Goal: Task Accomplishment & Management: Complete application form

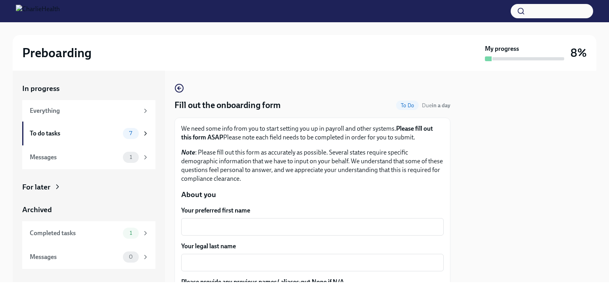
scroll to position [48, 0]
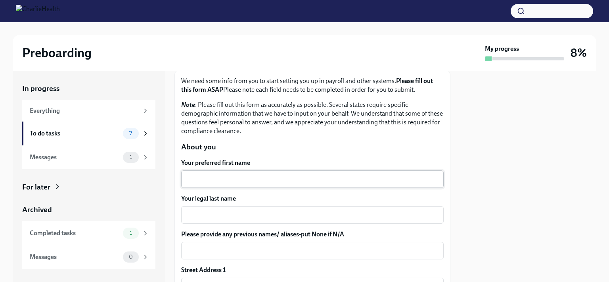
click at [200, 183] on div "x ​" at bounding box center [312, 178] width 263 height 17
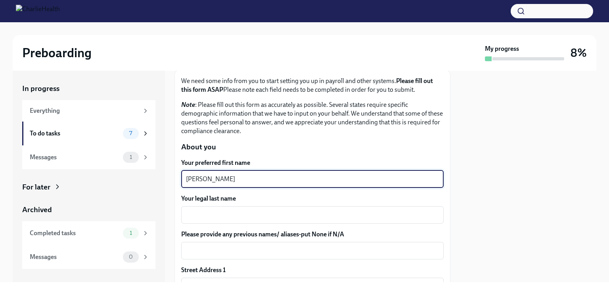
type textarea "[PERSON_NAME]"
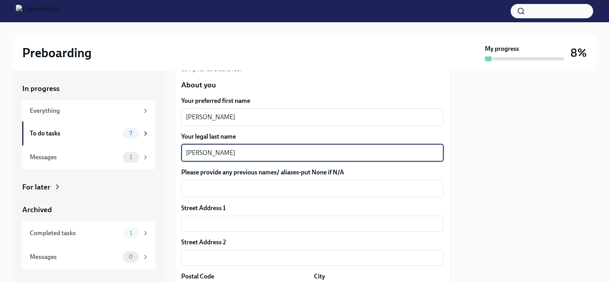
scroll to position [117, 0]
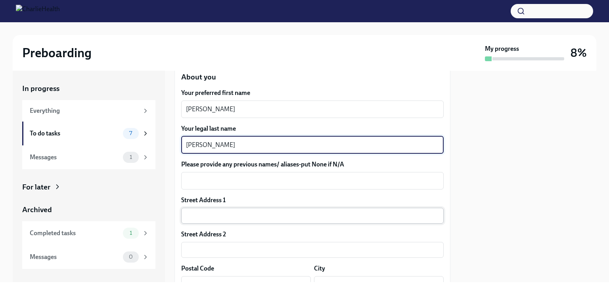
type textarea "[PERSON_NAME]"
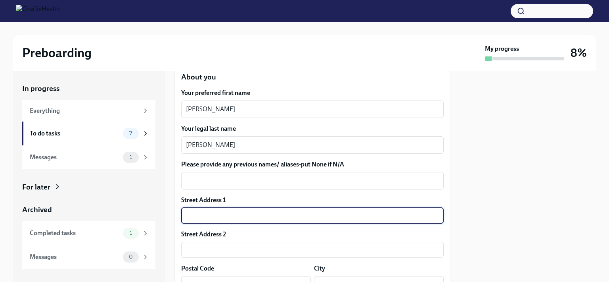
click at [201, 213] on input "text" at bounding box center [312, 215] width 263 height 16
type input "270 N 100 E"
type input "84335"
type input "Smithfield"
type input "UT"
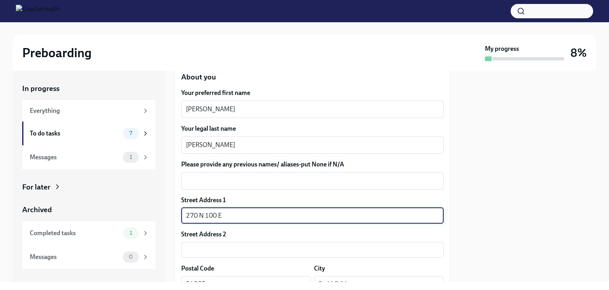
type input "US"
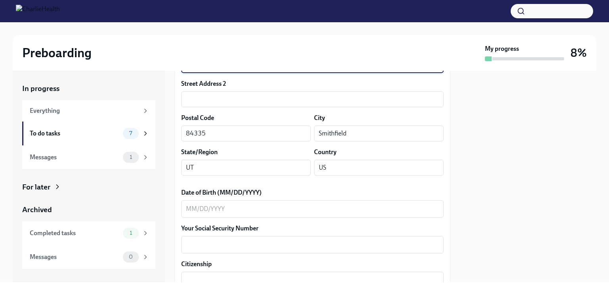
scroll to position [270, 0]
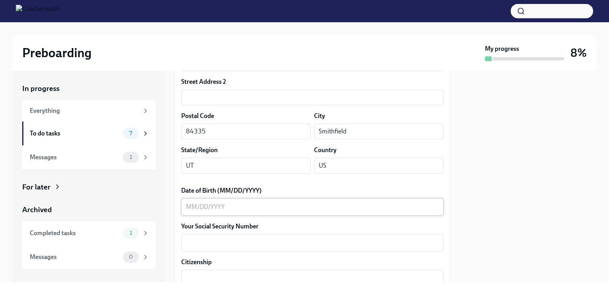
click at [198, 211] on div "x ​" at bounding box center [312, 206] width 263 height 17
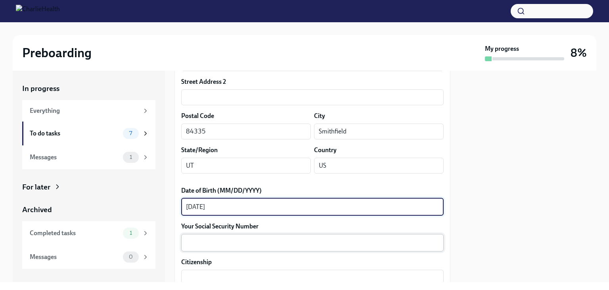
type textarea "[DATE]"
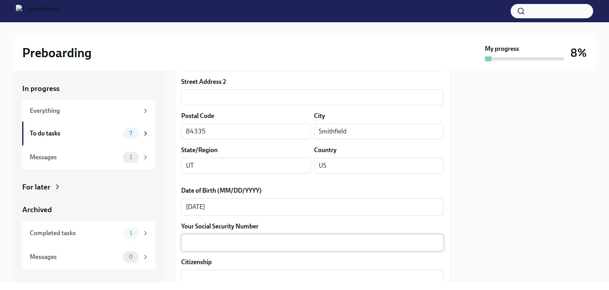
click at [201, 235] on div "x ​" at bounding box center [312, 242] width 263 height 17
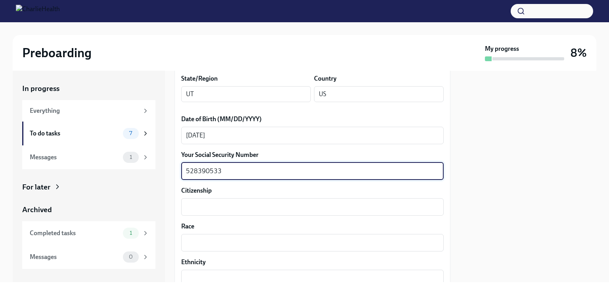
scroll to position [342, 0]
type textarea "528390533"
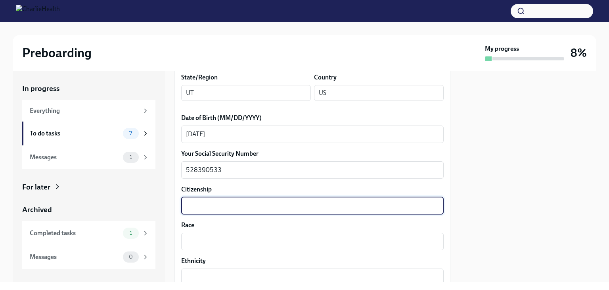
click at [223, 209] on textarea "Citizenship" at bounding box center [312, 206] width 253 height 10
type textarea "[DEMOGRAPHIC_DATA] Citizen"
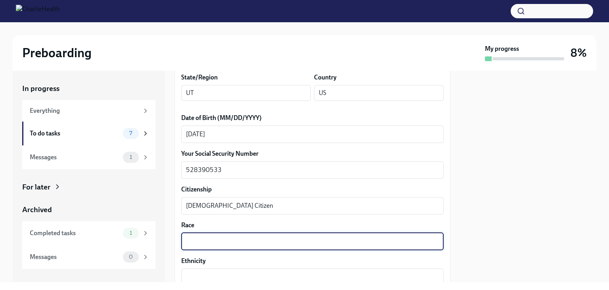
click at [199, 242] on textarea "Race" at bounding box center [312, 241] width 253 height 10
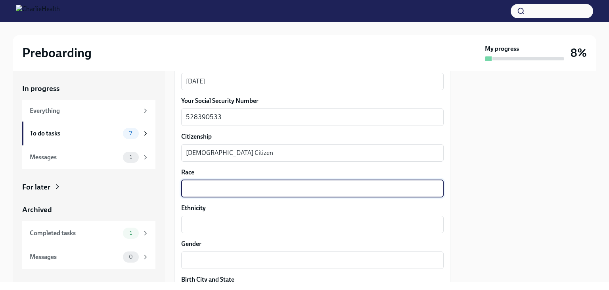
scroll to position [407, 0]
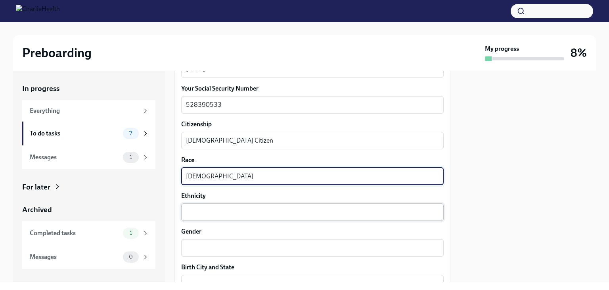
type textarea "[DEMOGRAPHIC_DATA]"
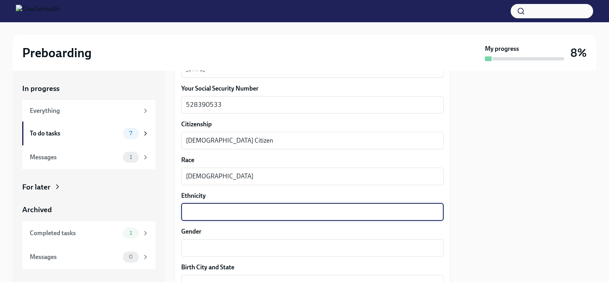
click at [201, 213] on textarea "Ethnicity" at bounding box center [312, 212] width 253 height 10
type textarea "[DEMOGRAPHIC_DATA]"
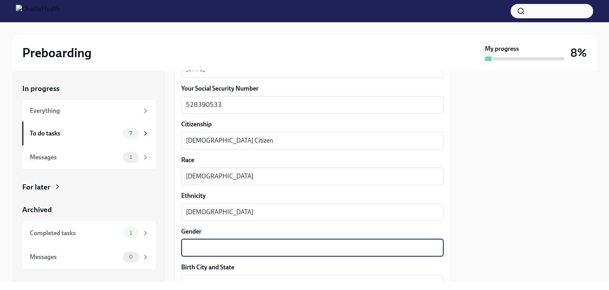
click at [195, 246] on textarea "Gender" at bounding box center [312, 248] width 253 height 10
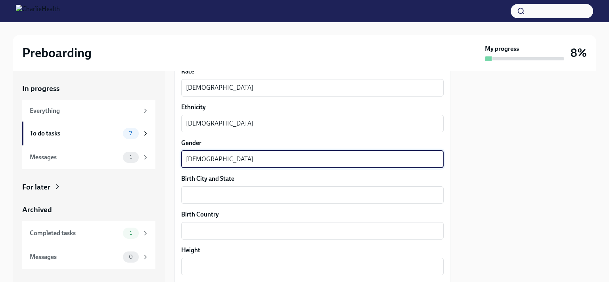
scroll to position [496, 0]
type textarea "[DEMOGRAPHIC_DATA]"
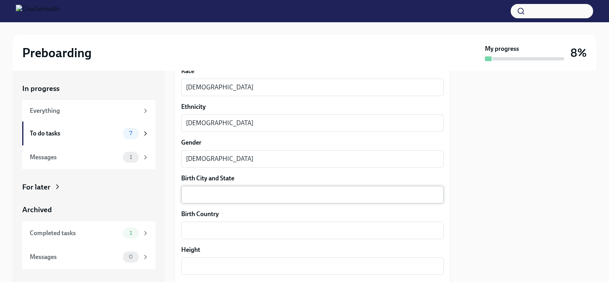
click at [203, 187] on div "x ​" at bounding box center [312, 194] width 263 height 17
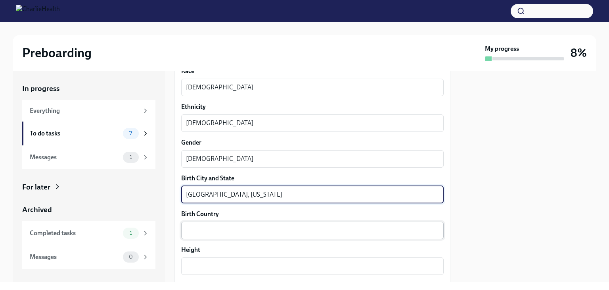
type textarea "[GEOGRAPHIC_DATA], [US_STATE]"
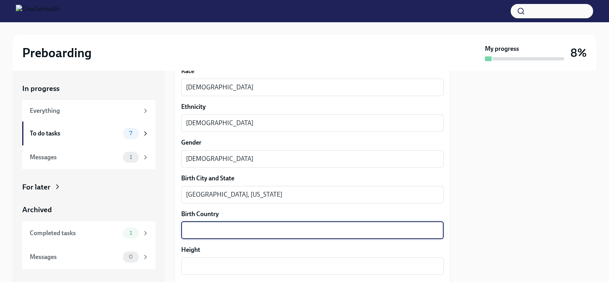
click at [194, 234] on textarea "Birth Country" at bounding box center [312, 230] width 253 height 10
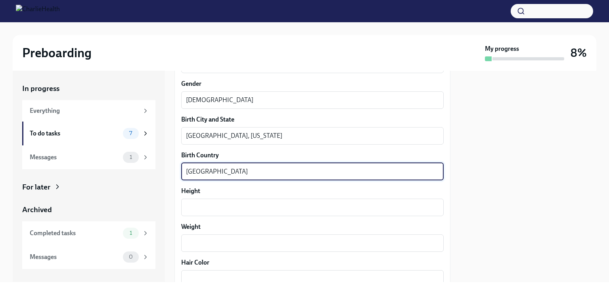
scroll to position [557, 0]
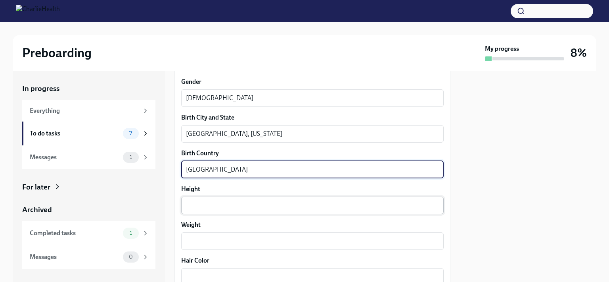
type textarea "[GEOGRAPHIC_DATA]"
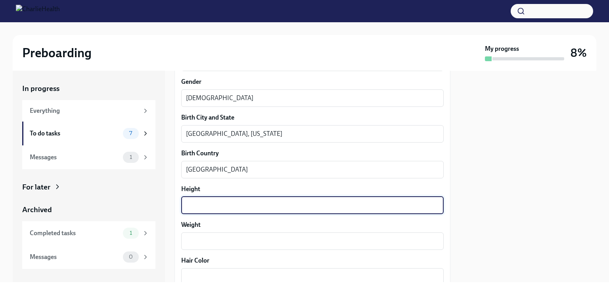
click at [199, 203] on textarea "Height" at bounding box center [312, 205] width 253 height 10
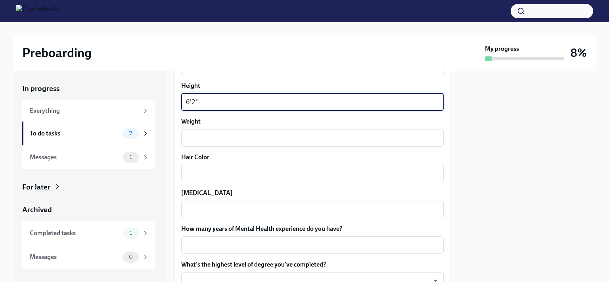
scroll to position [660, 0]
type textarea "6'2""
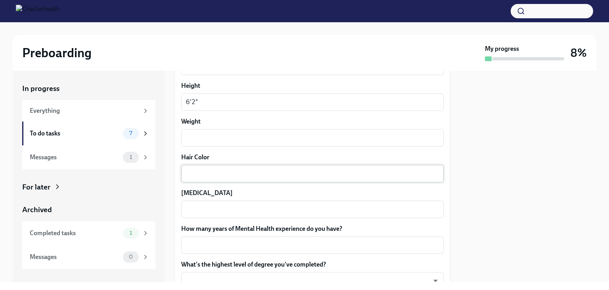
click at [211, 167] on div "x ​" at bounding box center [312, 173] width 263 height 17
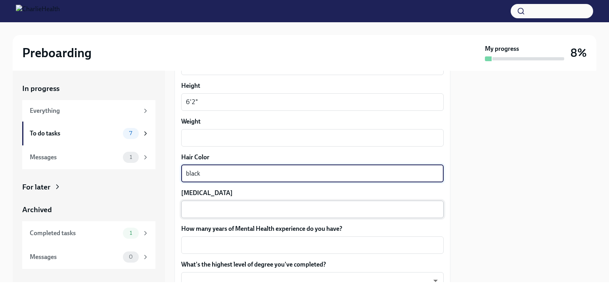
type textarea "black"
click at [205, 200] on div "x ​" at bounding box center [312, 208] width 263 height 17
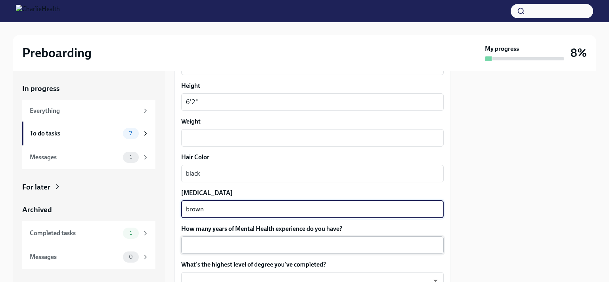
type textarea "brown"
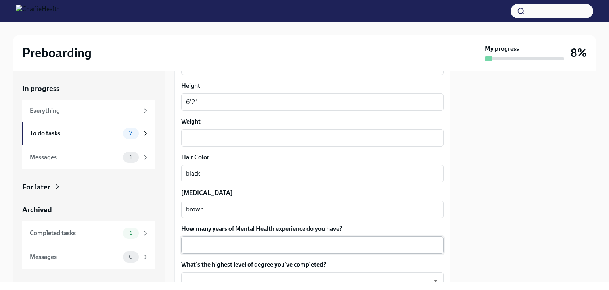
click at [205, 238] on div "x ​" at bounding box center [312, 244] width 263 height 17
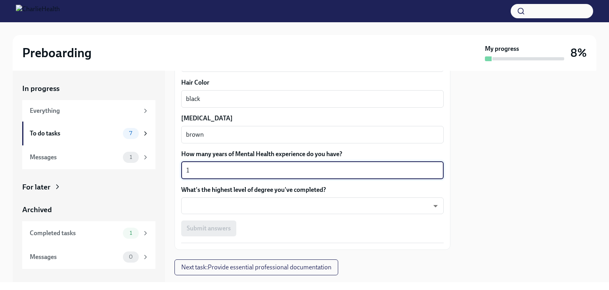
scroll to position [736, 0]
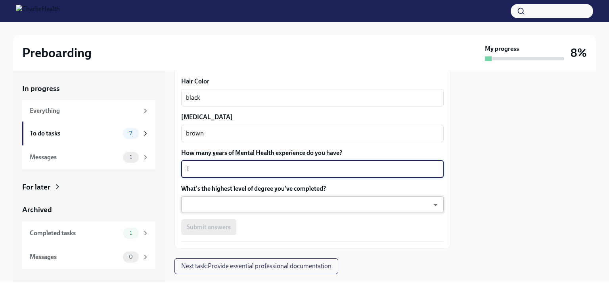
type textarea "1"
click at [213, 205] on body "Preboarding My progress 8% In progress Everything To do tasks 7 Messages 1 For …" at bounding box center [304, 145] width 609 height 290
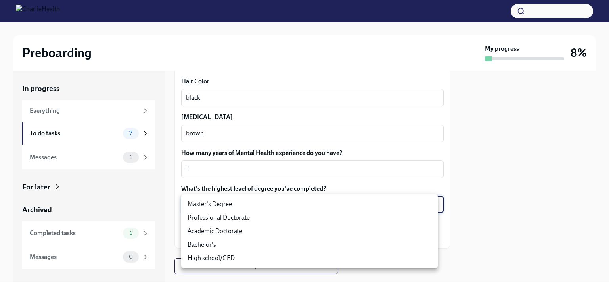
click at [219, 202] on li "Master's Degree" at bounding box center [309, 203] width 257 height 13
type input "2vBr-ghkD"
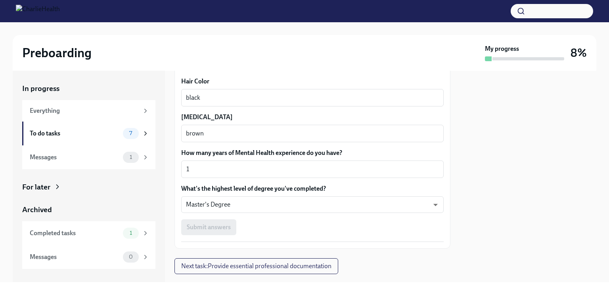
click at [219, 228] on div "Submit answers" at bounding box center [312, 227] width 263 height 16
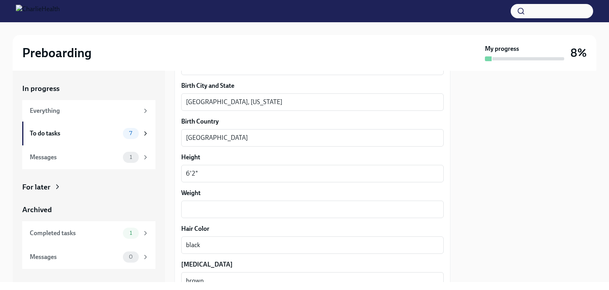
scroll to position [588, 0]
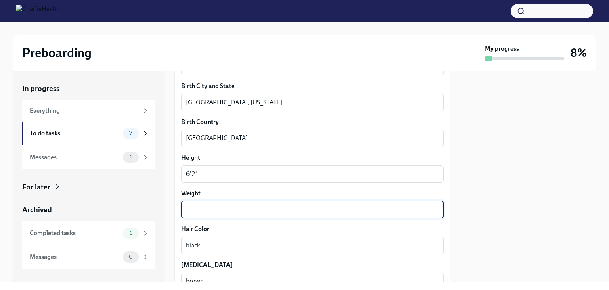
click at [200, 207] on textarea "Weight" at bounding box center [312, 210] width 253 height 10
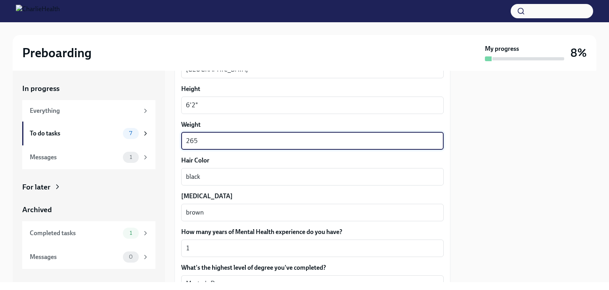
scroll to position [658, 0]
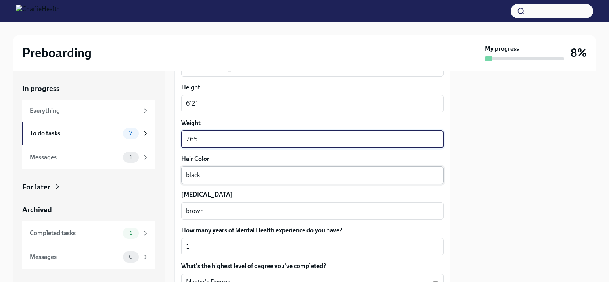
type textarea "265"
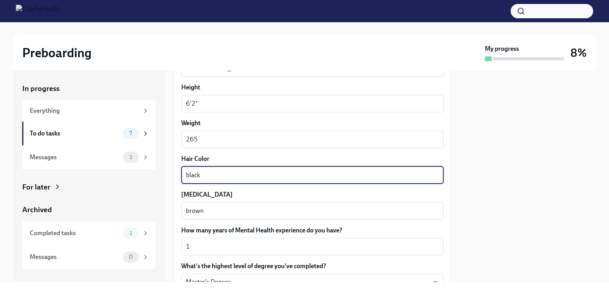
click at [252, 175] on textarea "black" at bounding box center [312, 175] width 253 height 10
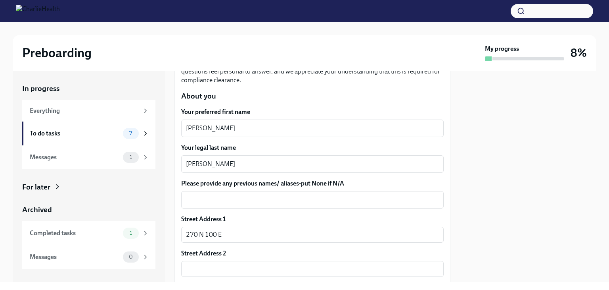
scroll to position [100, 0]
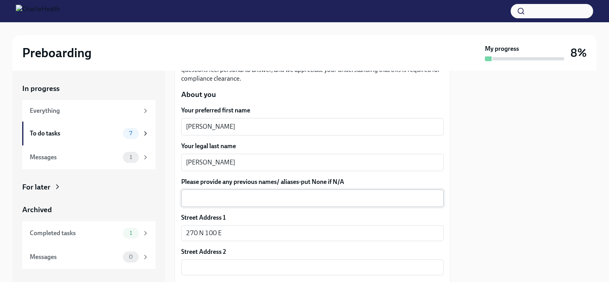
click at [211, 204] on div "x ​" at bounding box center [312, 197] width 263 height 17
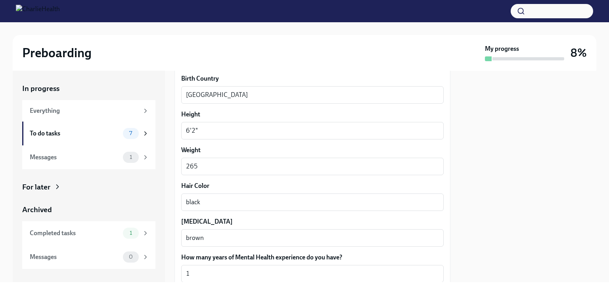
scroll to position [630, 0]
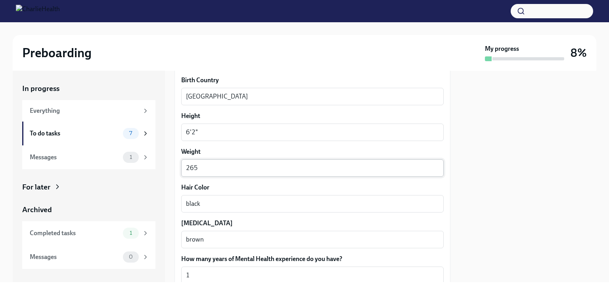
type textarea "N/A"
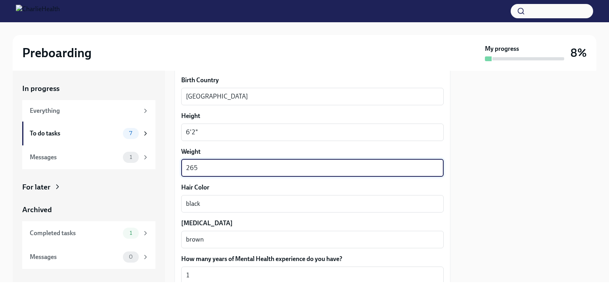
click at [218, 167] on textarea "265" at bounding box center [312, 168] width 253 height 10
type textarea "2"
click at [246, 132] on textarea "6'2"" at bounding box center [312, 132] width 253 height 10
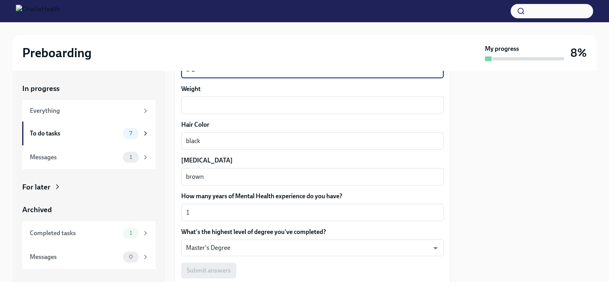
scroll to position [637, 0]
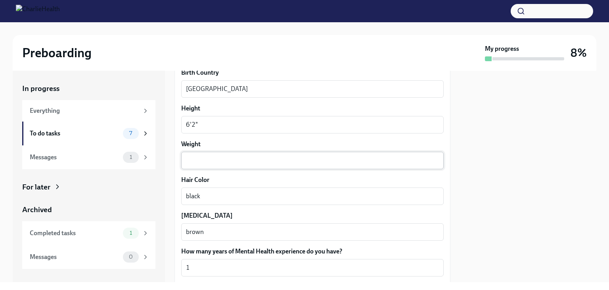
click at [197, 167] on div "x ​" at bounding box center [312, 159] width 263 height 17
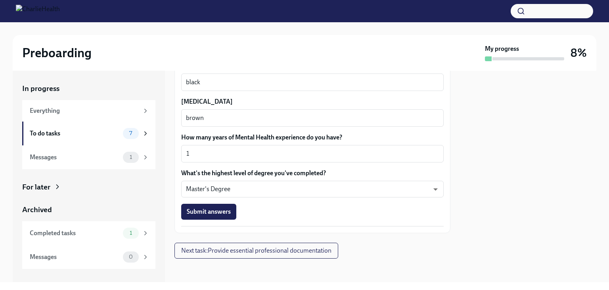
scroll to position [753, 0]
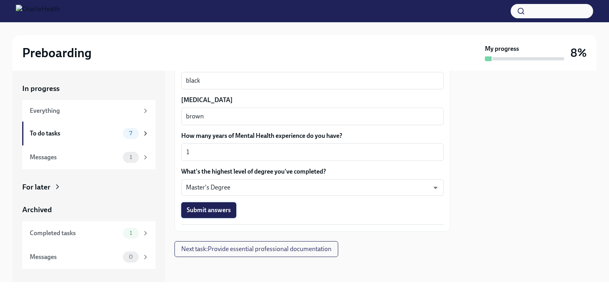
type textarea "265"
click at [207, 211] on span "Submit answers" at bounding box center [209, 210] width 44 height 8
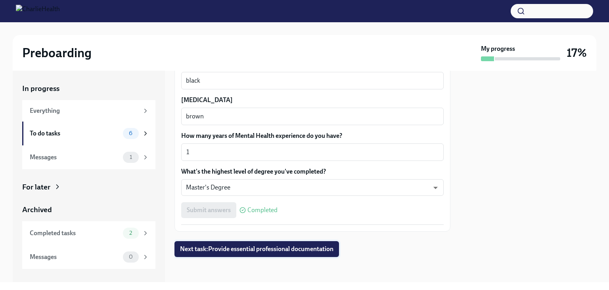
click at [248, 245] on span "Next task : Provide essential professional documentation" at bounding box center [256, 249] width 153 height 8
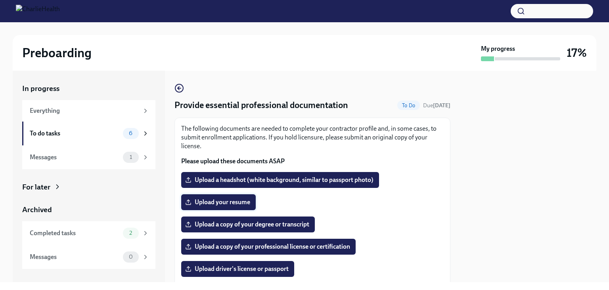
click at [231, 202] on span "Upload your resume" at bounding box center [218, 202] width 63 height 8
click at [0, 0] on input "Upload your resume" at bounding box center [0, 0] width 0 height 0
click at [268, 222] on span "Upload a copy of your degree or transcript" at bounding box center [248, 224] width 123 height 8
click at [0, 0] on input "Upload a copy of your degree or transcript" at bounding box center [0, 0] width 0 height 0
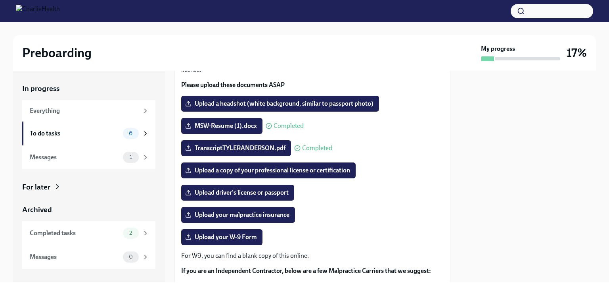
scroll to position [75, 0]
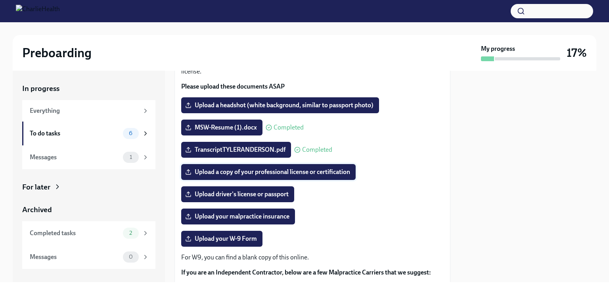
click at [243, 175] on span "Upload a copy of your professional license or certification" at bounding box center [268, 172] width 163 height 8
click at [0, 0] on input "Upload a copy of your professional license or certification" at bounding box center [0, 0] width 0 height 0
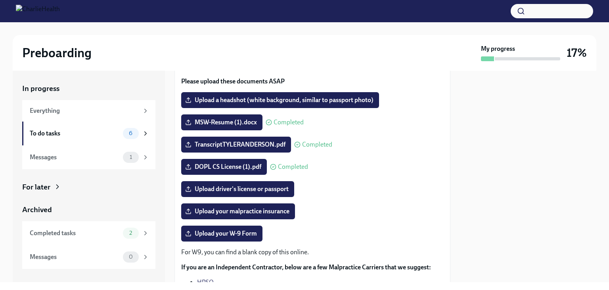
scroll to position [79, 0]
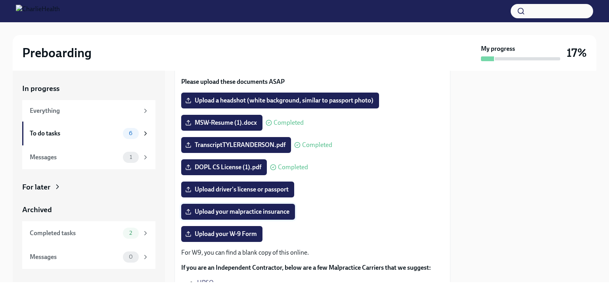
click at [257, 215] on span "Upload your malpractice insurance" at bounding box center [238, 211] width 103 height 8
click at [0, 0] on input "Upload your malpractice insurance" at bounding box center [0, 0] width 0 height 0
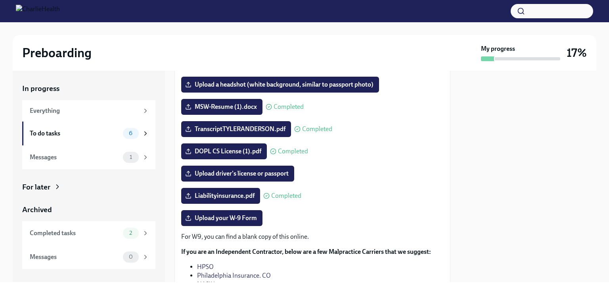
scroll to position [111, 0]
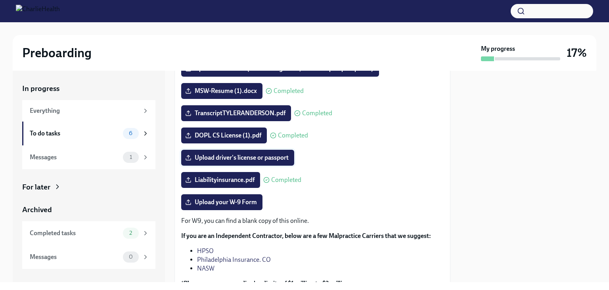
click at [239, 160] on span "Upload driver's license or passport" at bounding box center [238, 157] width 102 height 8
click at [0, 0] on input "Upload driver's license or passport" at bounding box center [0, 0] width 0 height 0
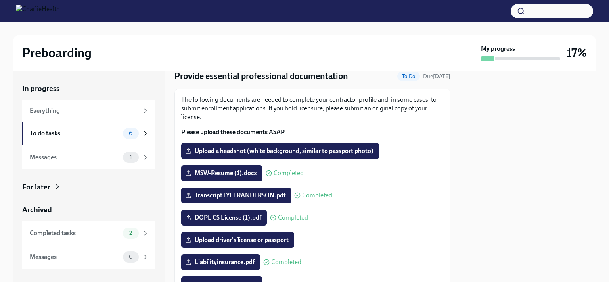
scroll to position [0, 0]
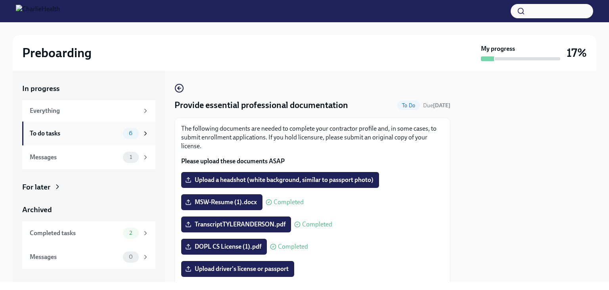
click at [93, 134] on div "To do tasks" at bounding box center [75, 133] width 90 height 9
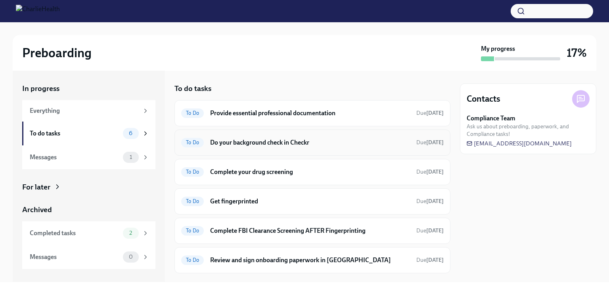
click at [245, 145] on h6 "Do your background check in Checkr" at bounding box center [310, 142] width 200 height 9
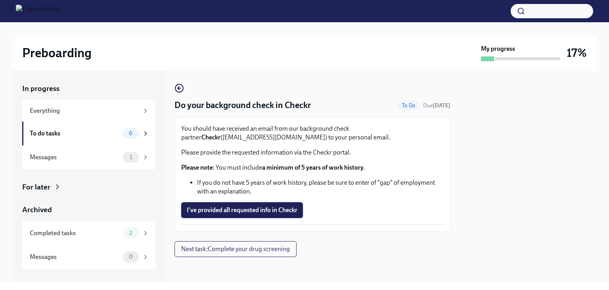
click at [247, 210] on span "I've provided all requested info in Checkr" at bounding box center [242, 210] width 111 height 8
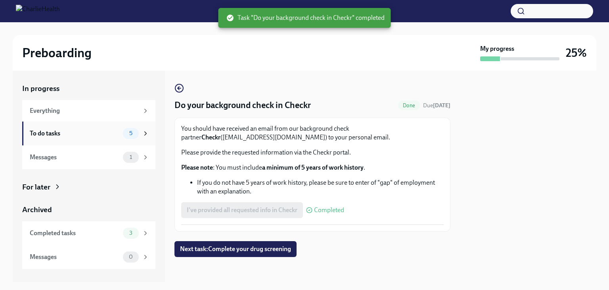
click at [82, 137] on div "To do tasks" at bounding box center [75, 133] width 90 height 9
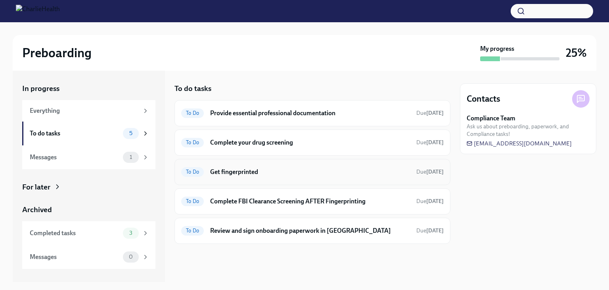
click at [232, 171] on h6 "Get fingerprinted" at bounding box center [310, 171] width 200 height 9
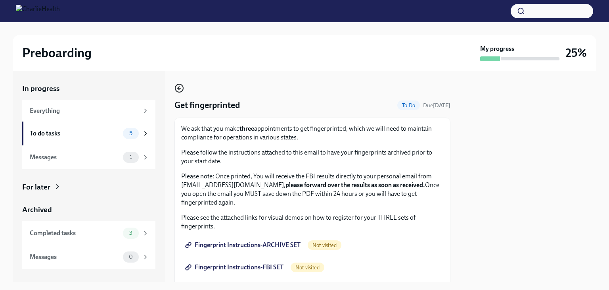
click at [181, 88] on icon "button" at bounding box center [179, 88] width 10 height 10
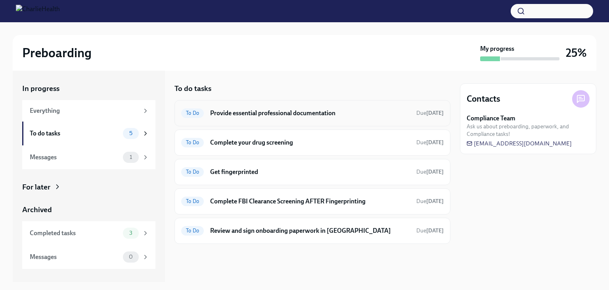
click at [307, 110] on h6 "Provide essential professional documentation" at bounding box center [310, 113] width 200 height 9
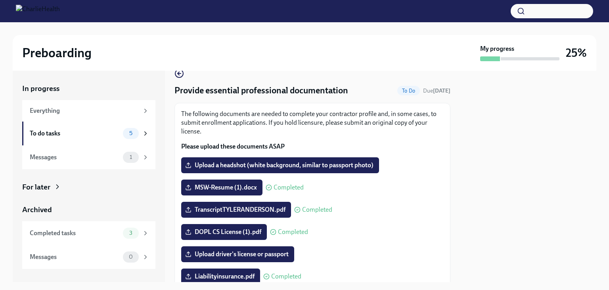
scroll to position [4, 0]
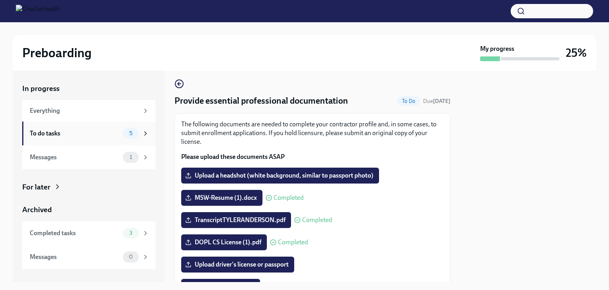
click at [76, 135] on div "To do tasks" at bounding box center [75, 133] width 90 height 9
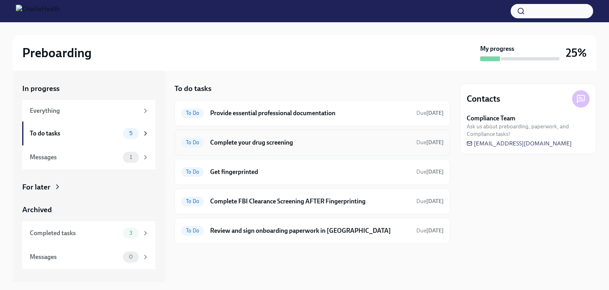
click at [254, 143] on h6 "Complete your drug screening" at bounding box center [310, 142] width 200 height 9
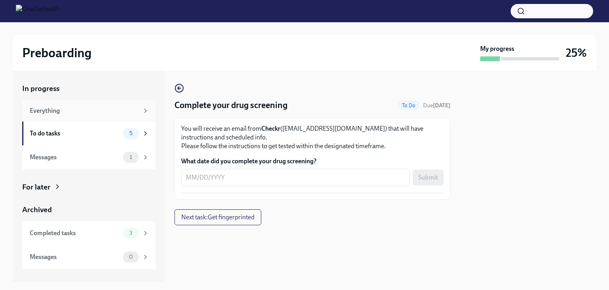
click at [75, 115] on div "Everything" at bounding box center [88, 110] width 133 height 21
